Goal: Task Accomplishment & Management: Use online tool/utility

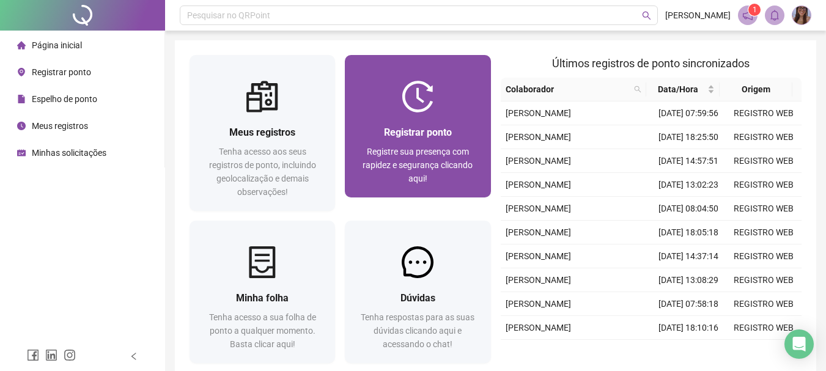
click at [410, 114] on div "Registrar ponto Registre sua presença com rapidez e segurança clicando aqui!" at bounding box center [418, 155] width 146 height 85
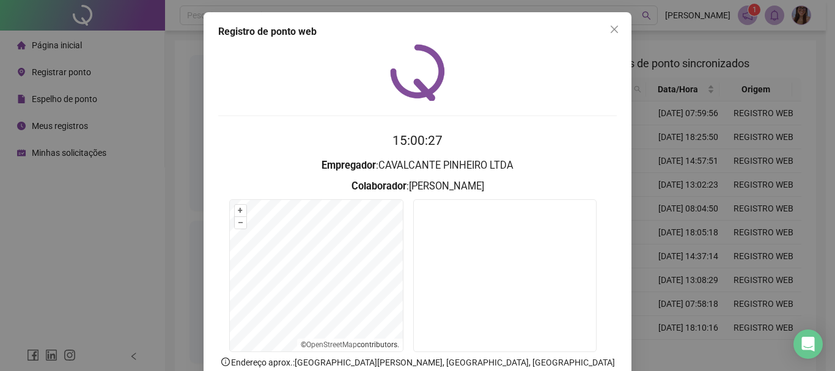
scroll to position [61, 0]
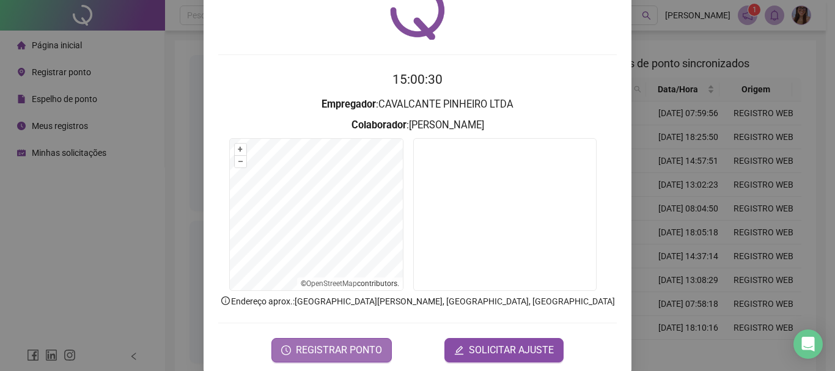
click at [350, 348] on span "REGISTRAR PONTO" at bounding box center [339, 350] width 86 height 15
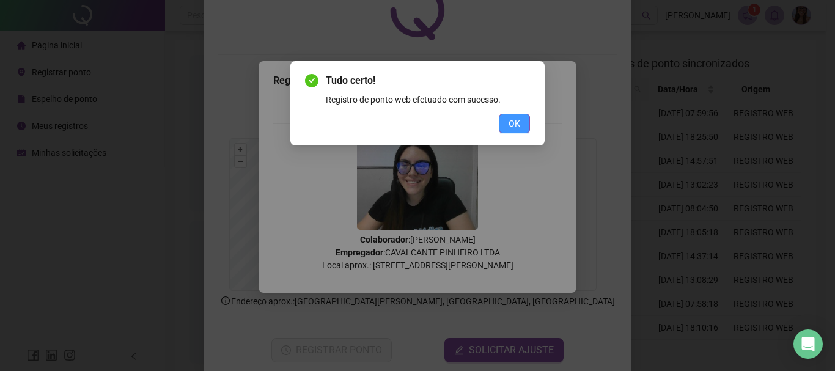
click at [512, 119] on span "OK" at bounding box center [515, 123] width 12 height 13
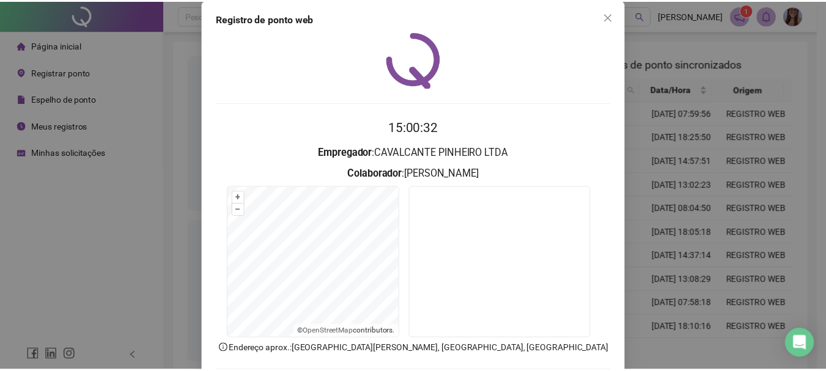
scroll to position [0, 0]
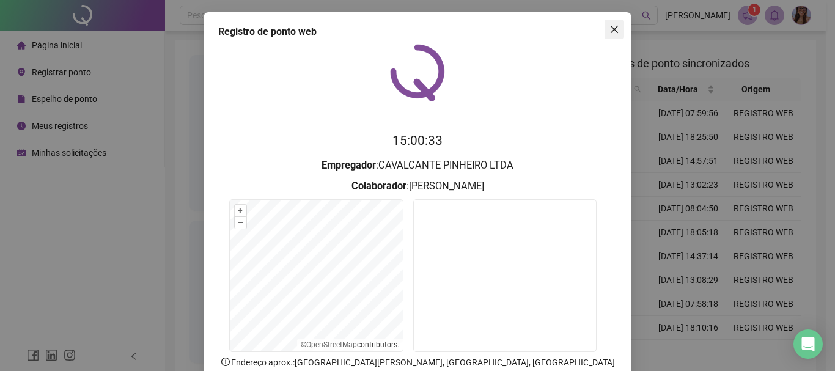
click at [613, 31] on icon "close" at bounding box center [615, 29] width 10 height 10
